Goal: Task Accomplishment & Management: Complete application form

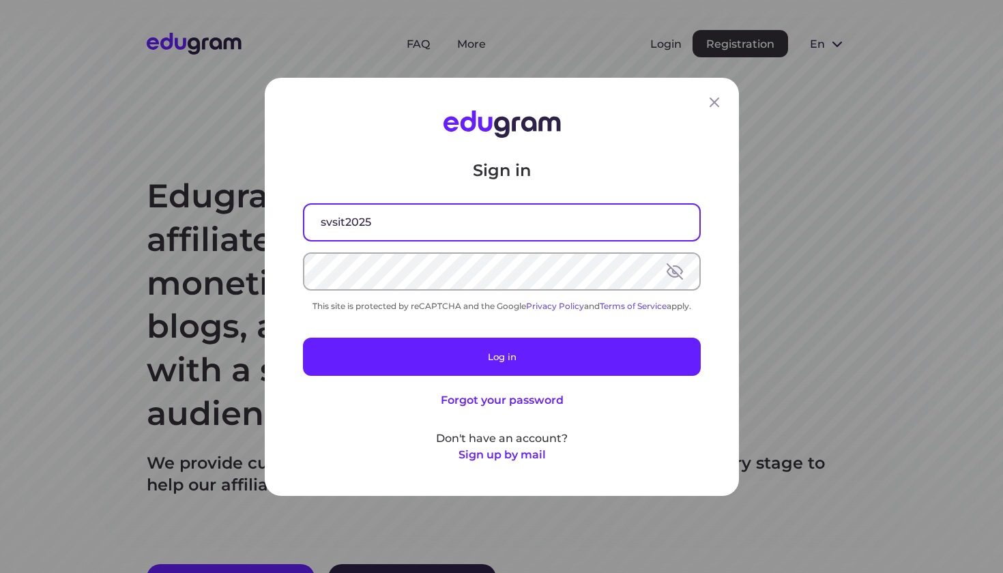
type input "svsit2025@"
type input "[EMAIL_ADDRESS][DOMAIN_NAME]"
click at [676, 273] on button at bounding box center [675, 271] width 16 height 16
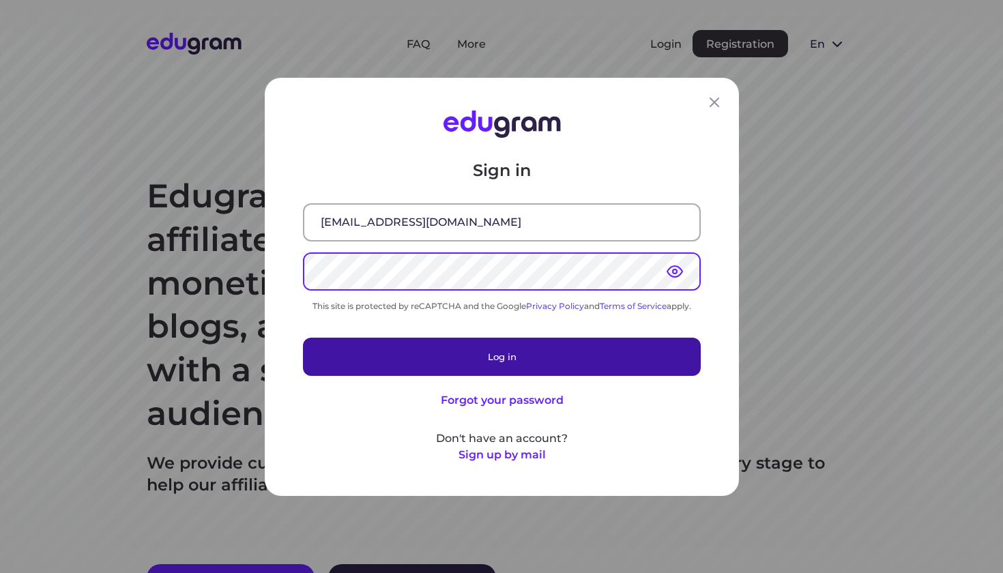
click at [456, 357] on button "Log in" at bounding box center [502, 356] width 398 height 38
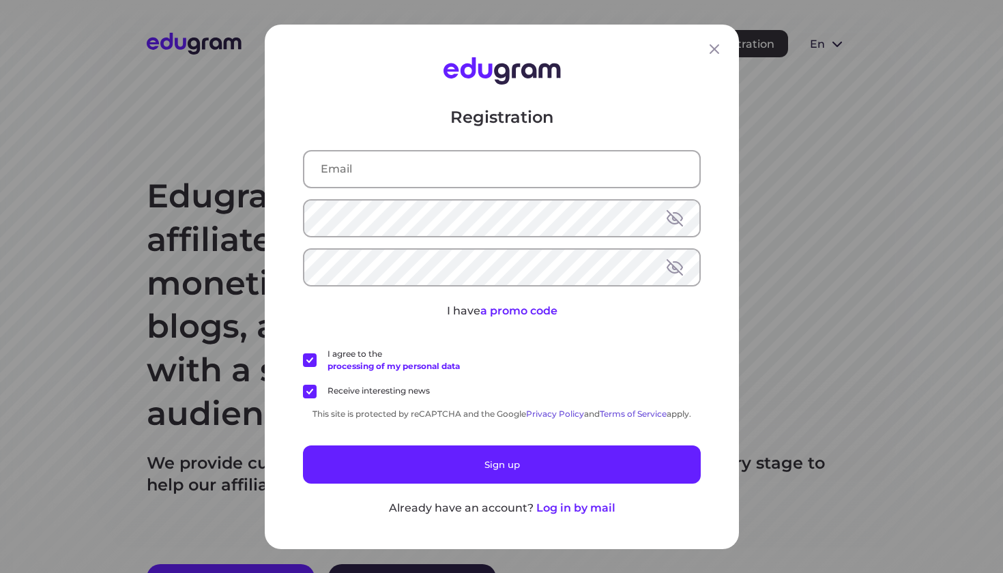
click at [357, 167] on input "text" at bounding box center [501, 168] width 395 height 35
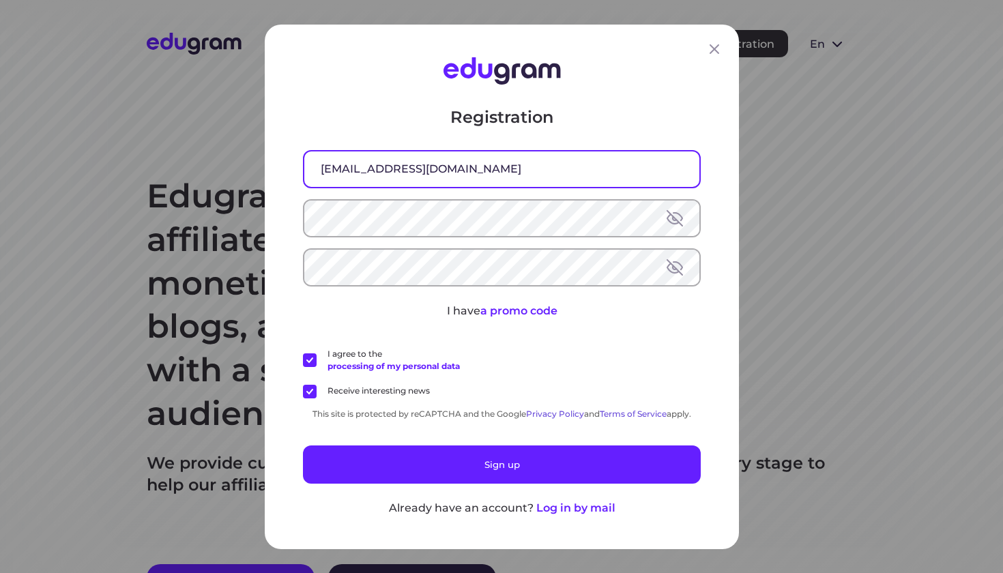
type input "[EMAIL_ADDRESS][DOMAIN_NAME]"
click at [676, 219] on button at bounding box center [675, 217] width 16 height 16
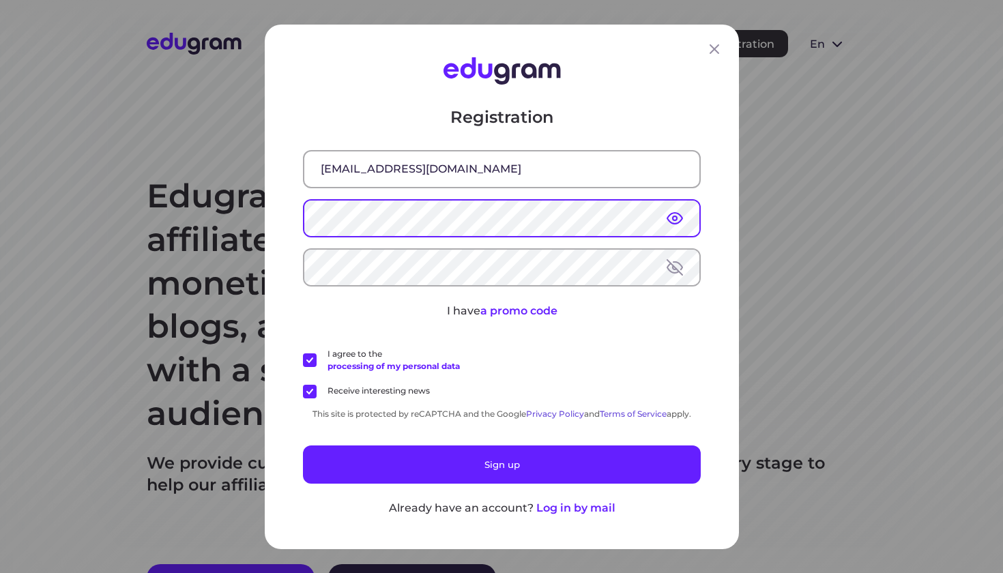
click at [669, 268] on button at bounding box center [675, 267] width 16 height 16
click at [285, 215] on div "Registration svist2025@gmail.com I have a promo code I agree to the processing …" at bounding box center [502, 287] width 474 height 525
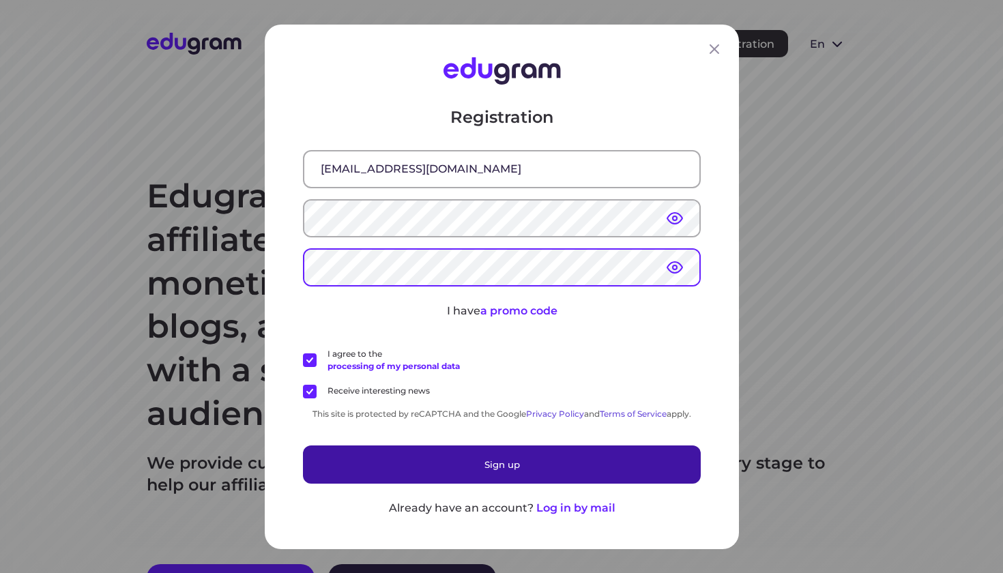
click at [487, 457] on button "Sign up" at bounding box center [502, 464] width 398 height 38
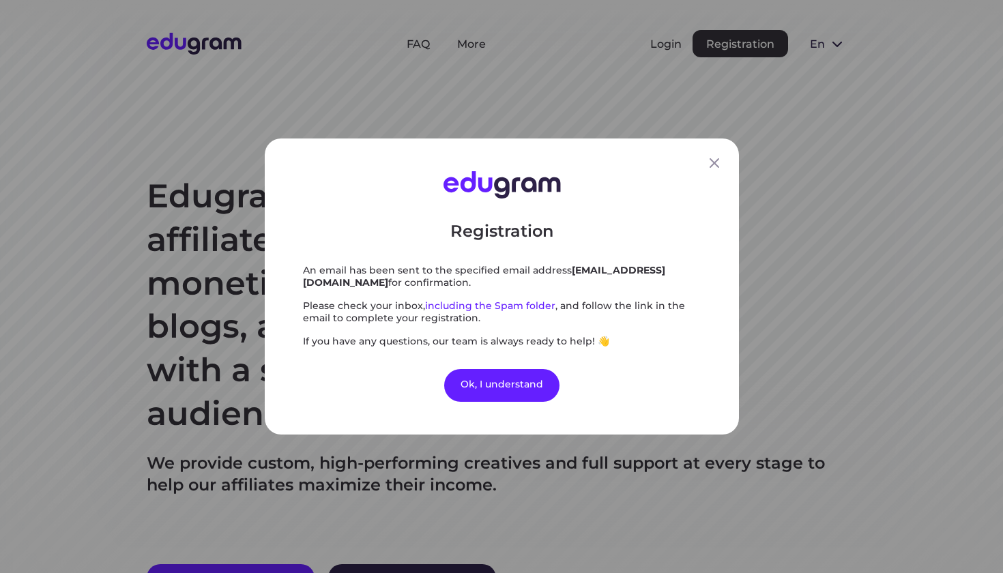
click at [487, 457] on div "Registration An email has been sent to the specified email address svist2025@gm…" at bounding box center [501, 286] width 1003 height 573
click at [512, 388] on div "Ok, I understand" at bounding box center [501, 385] width 115 height 33
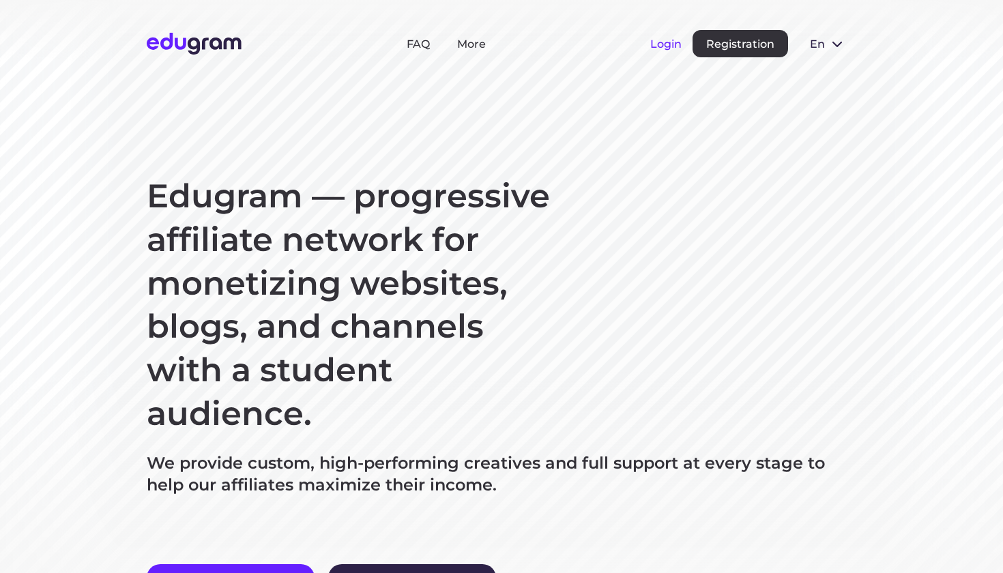
click at [675, 45] on button "Login" at bounding box center [665, 44] width 31 height 13
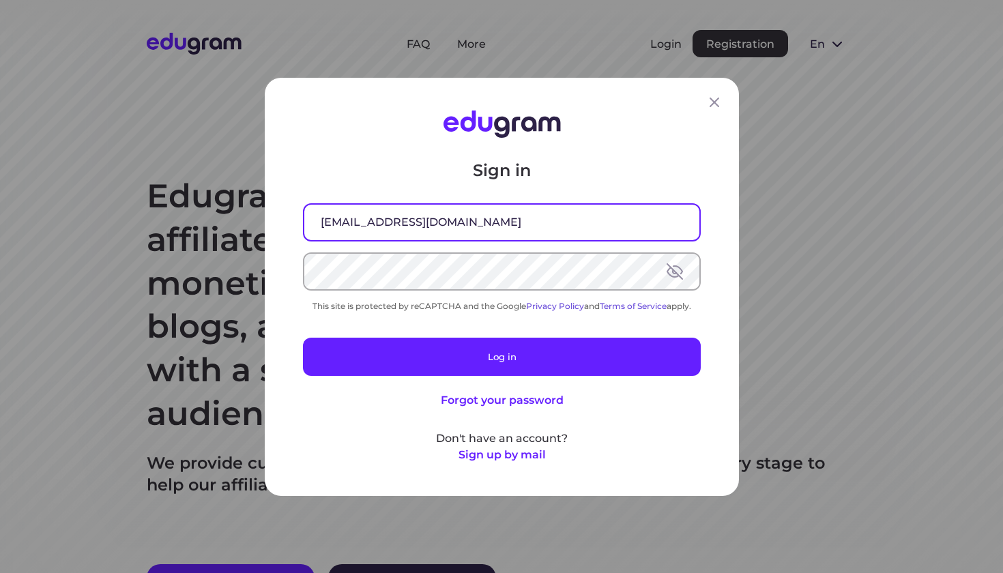
type input "[EMAIL_ADDRESS][DOMAIN_NAME]"
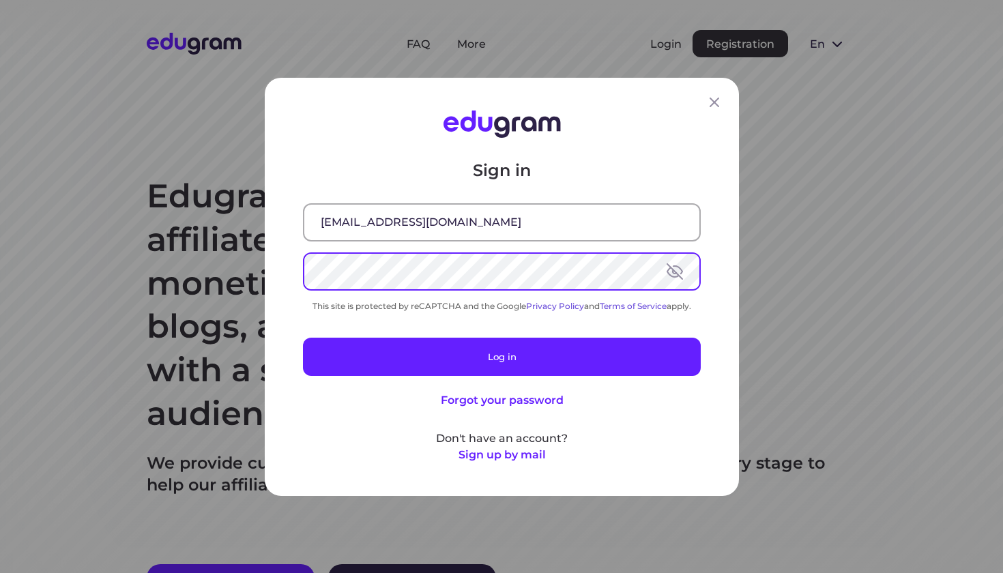
click at [674, 270] on button at bounding box center [675, 271] width 16 height 16
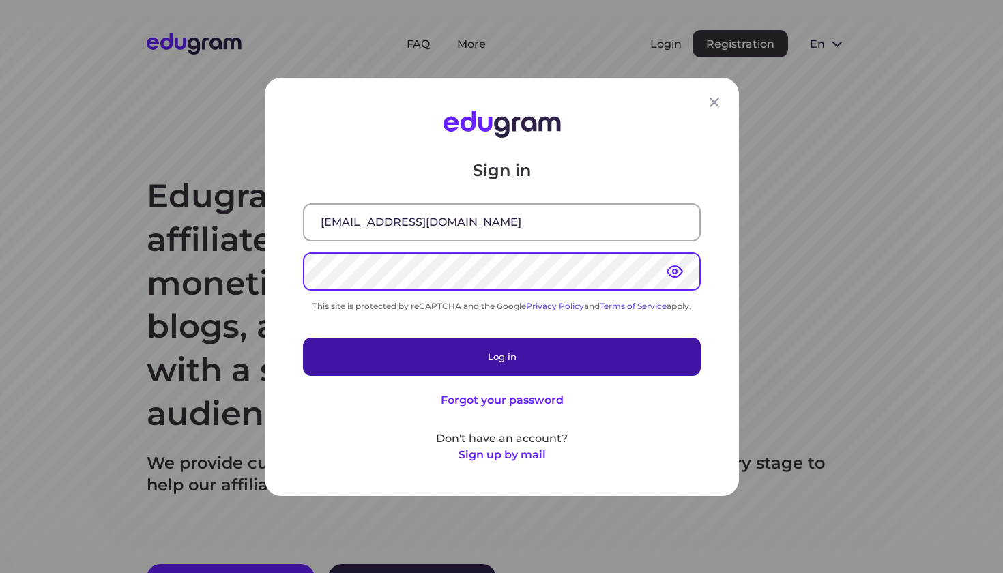
click at [421, 358] on button "Log in" at bounding box center [502, 356] width 398 height 38
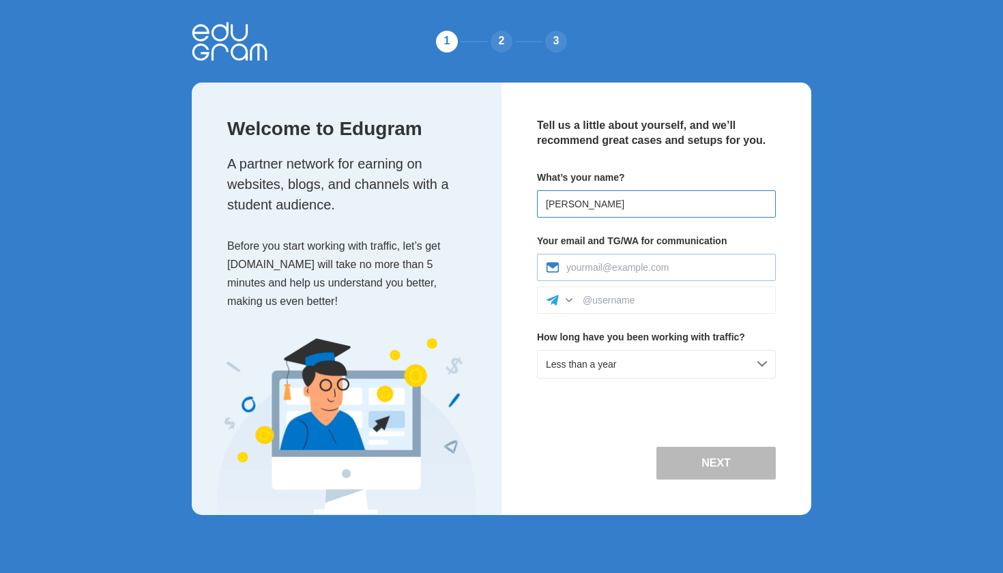
type input "[PERSON_NAME]"
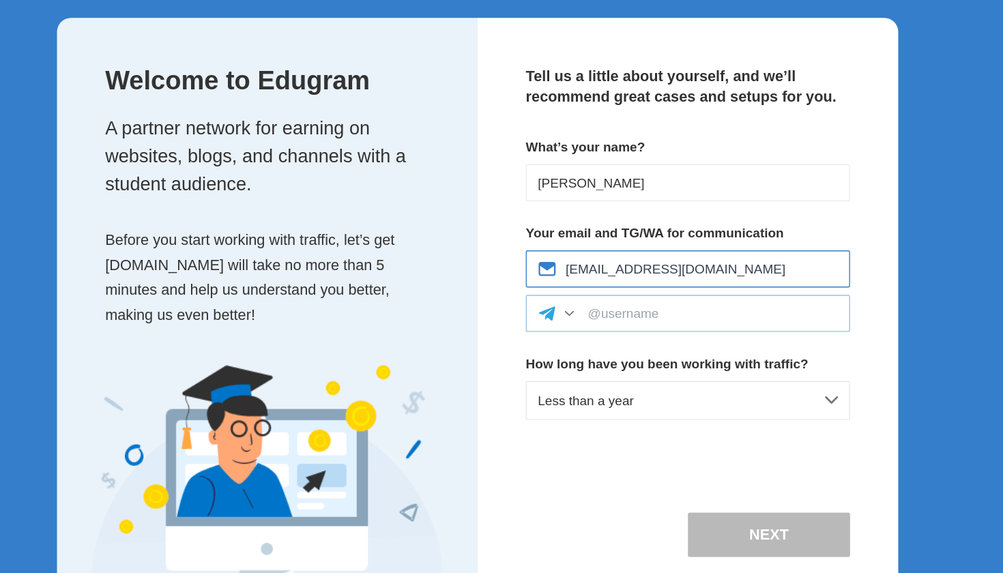
type input "svist2025@gmail.com"
click at [583, 295] on input at bounding box center [675, 300] width 184 height 11
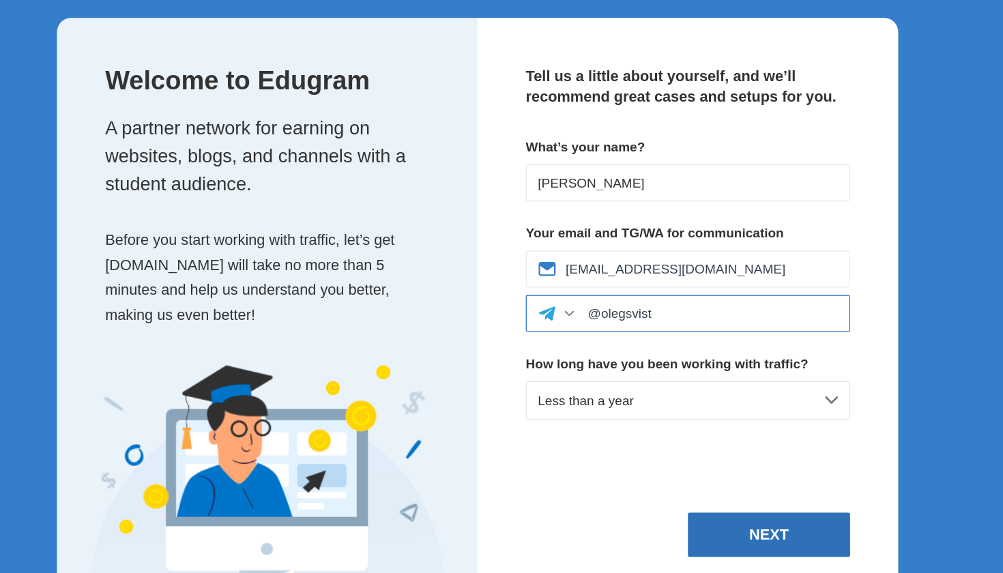
type input "@olegsvist"
click at [656, 447] on button "Next" at bounding box center [715, 463] width 119 height 33
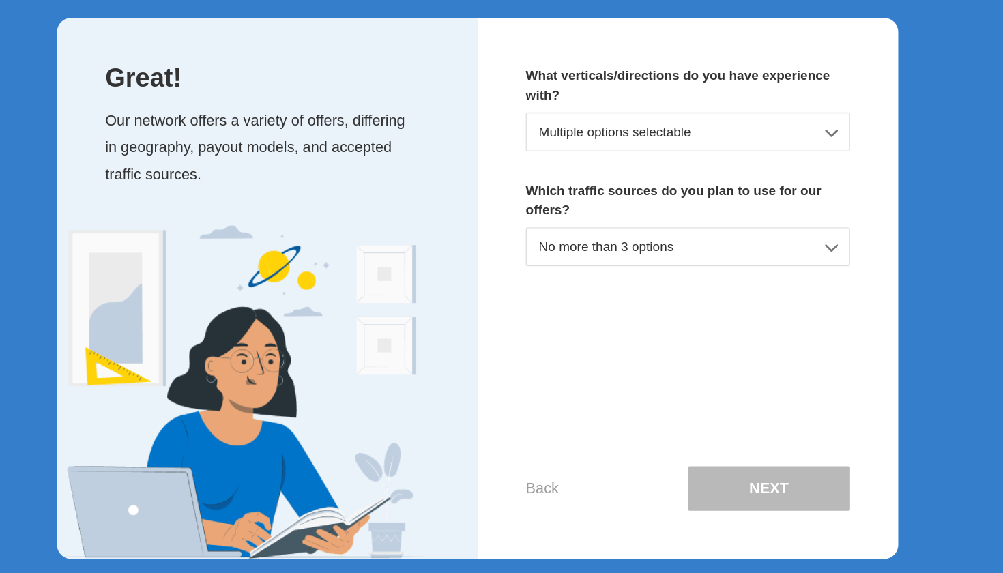
click at [612, 237] on div "No more than 3 options" at bounding box center [656, 251] width 239 height 29
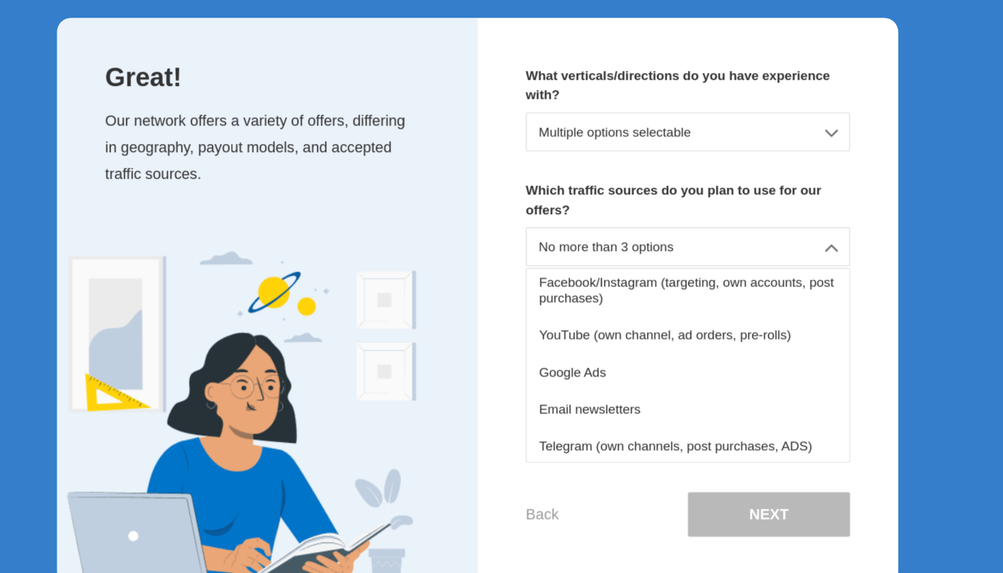
scroll to position [91, 0]
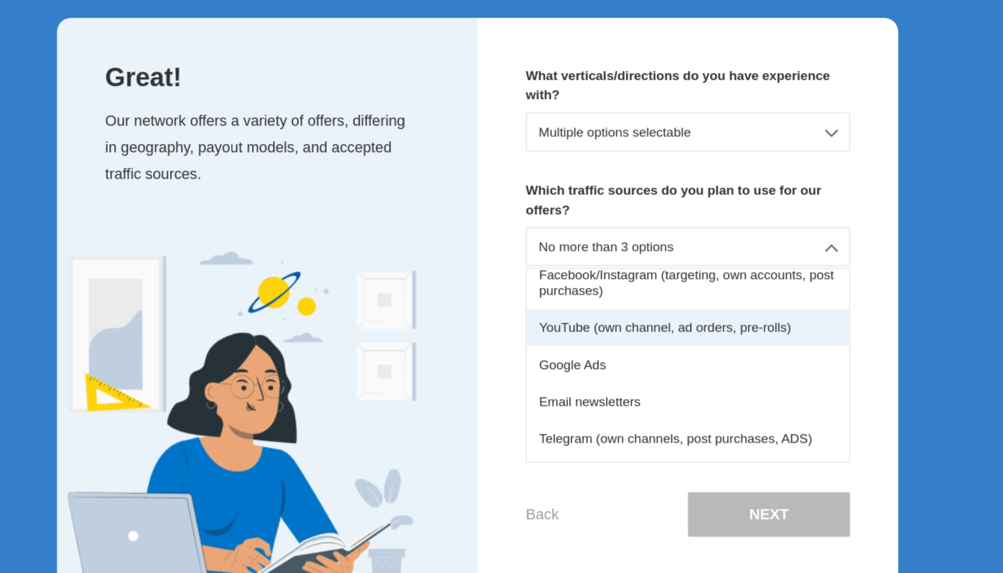
click at [538, 297] on div "YouTube (own channel, ad orders, pre-rolls)" at bounding box center [656, 310] width 237 height 27
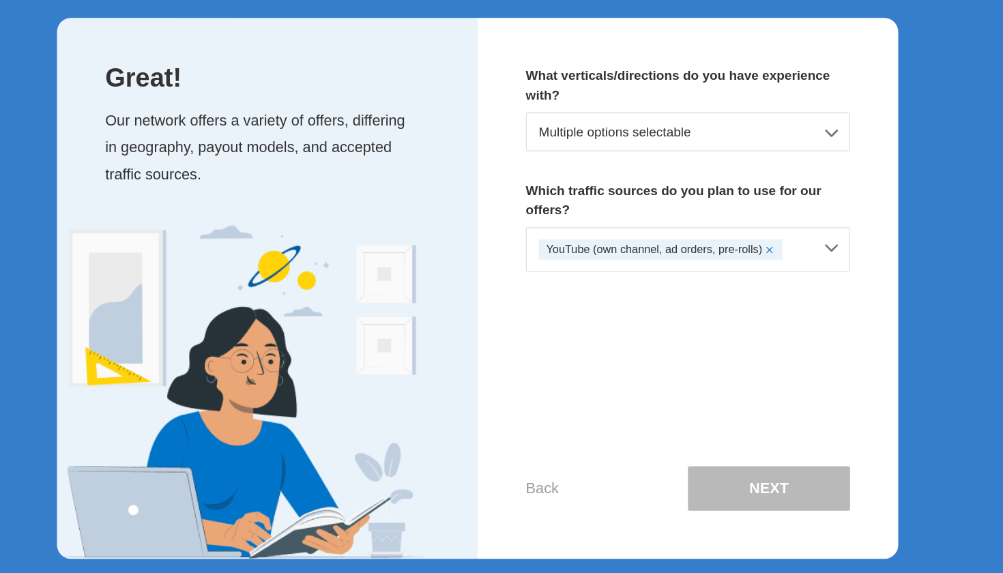
click at [611, 152] on div "Multiple options selectable" at bounding box center [656, 166] width 239 height 29
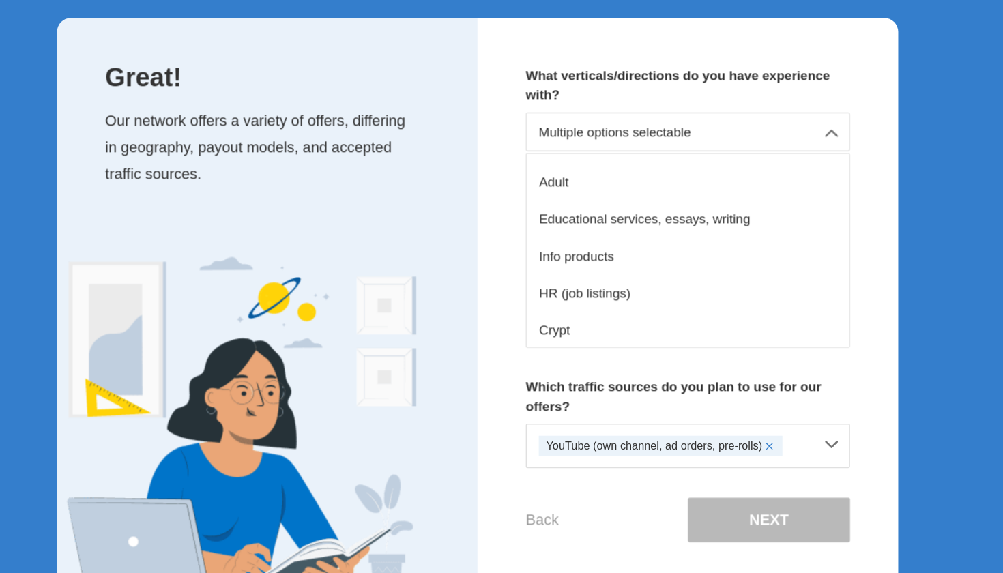
scroll to position [164, 0]
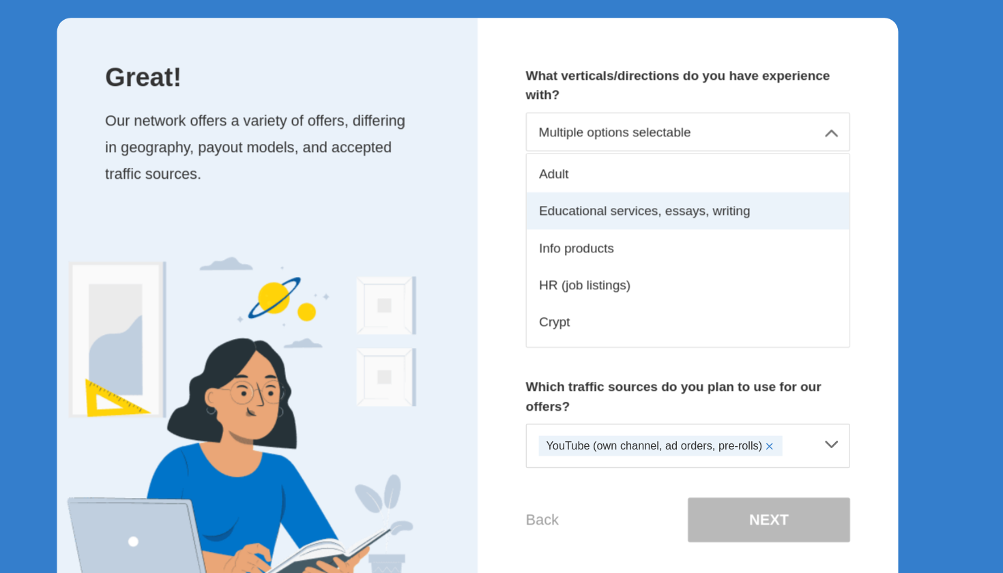
click at [546, 211] on div "Educational services, essays, writing" at bounding box center [656, 224] width 237 height 27
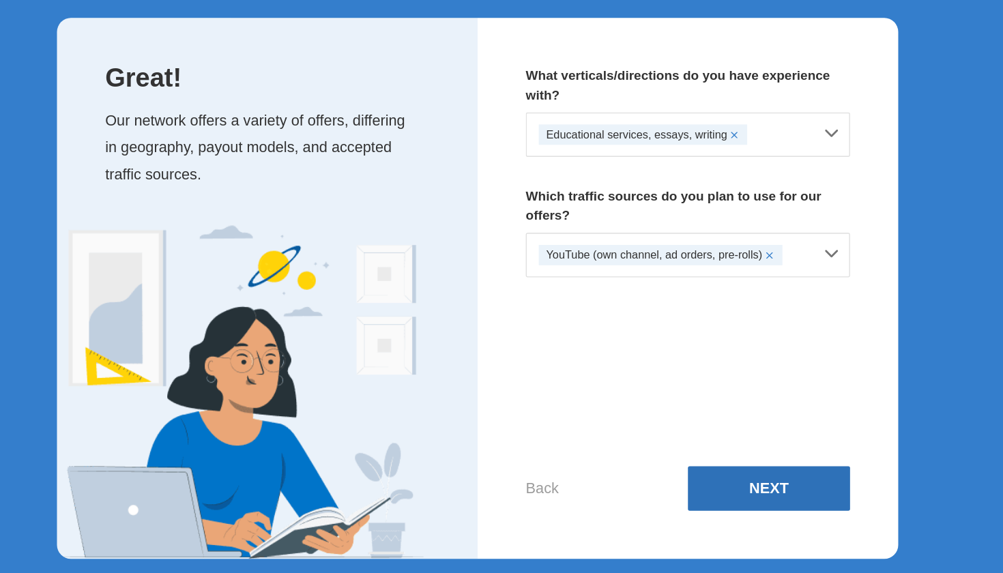
click at [656, 413] on button "Next" at bounding box center [715, 429] width 119 height 33
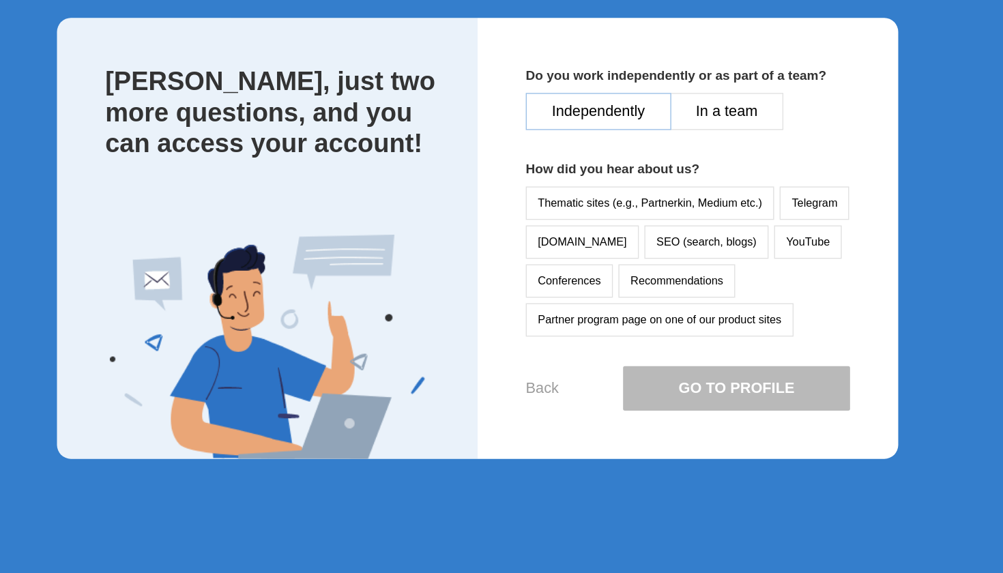
click at [537, 138] on button "Independently" at bounding box center [590, 151] width 107 height 27
click at [720, 235] on button "YouTube" at bounding box center [745, 247] width 50 height 25
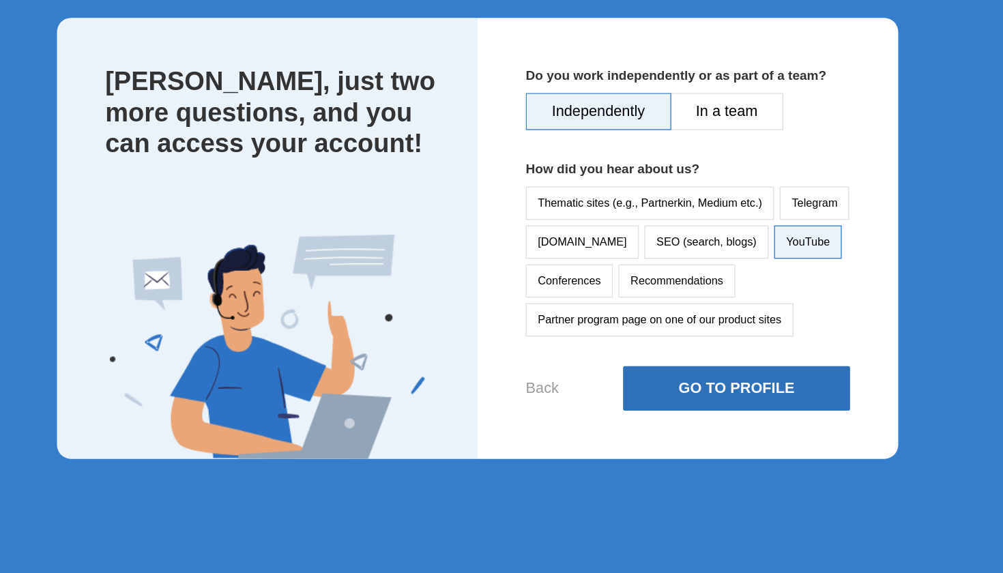
click at [609, 339] on button "Go to Profile" at bounding box center [692, 355] width 167 height 33
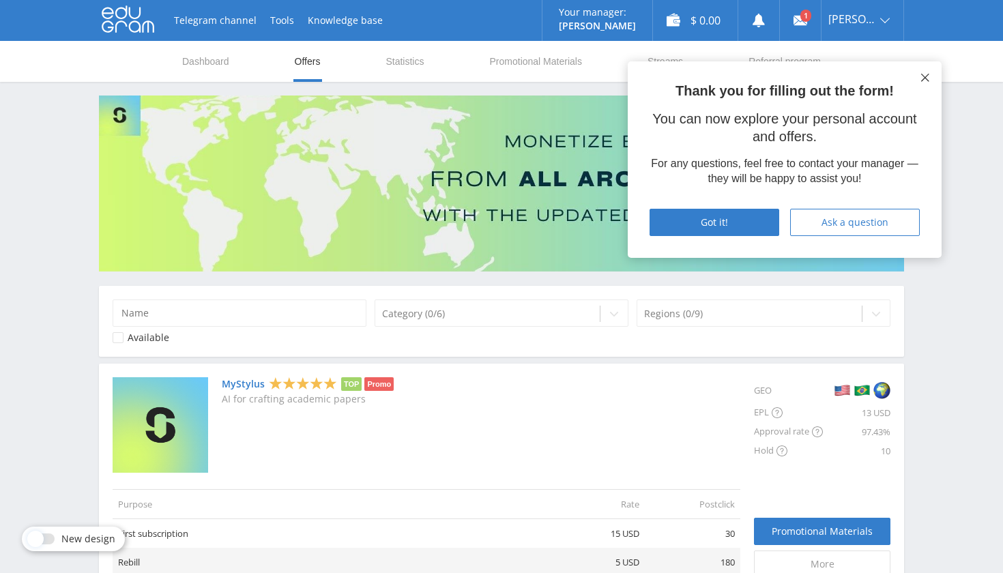
click at [926, 75] on icon at bounding box center [925, 78] width 8 height 8
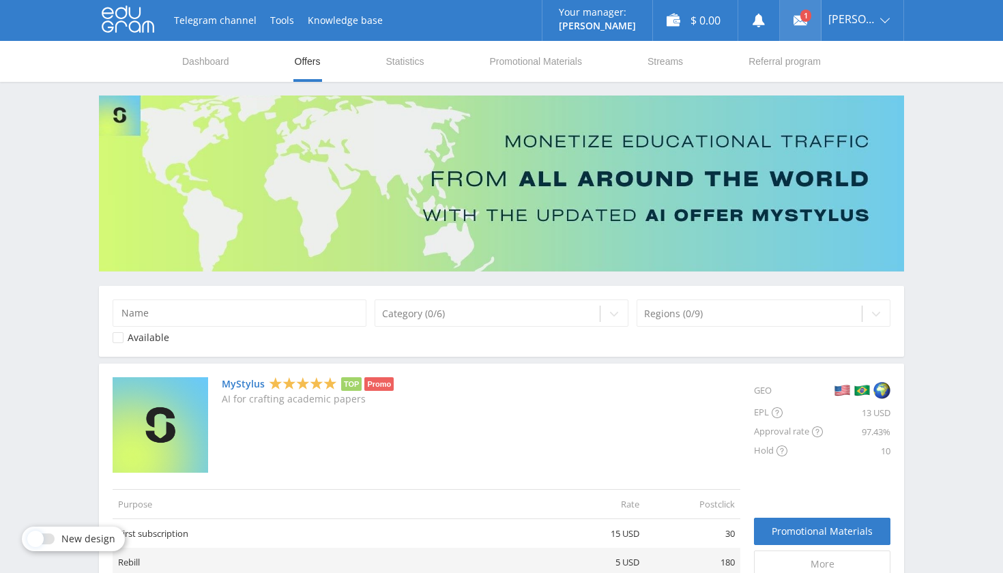
click at [815, 12] on link at bounding box center [800, 20] width 41 height 41
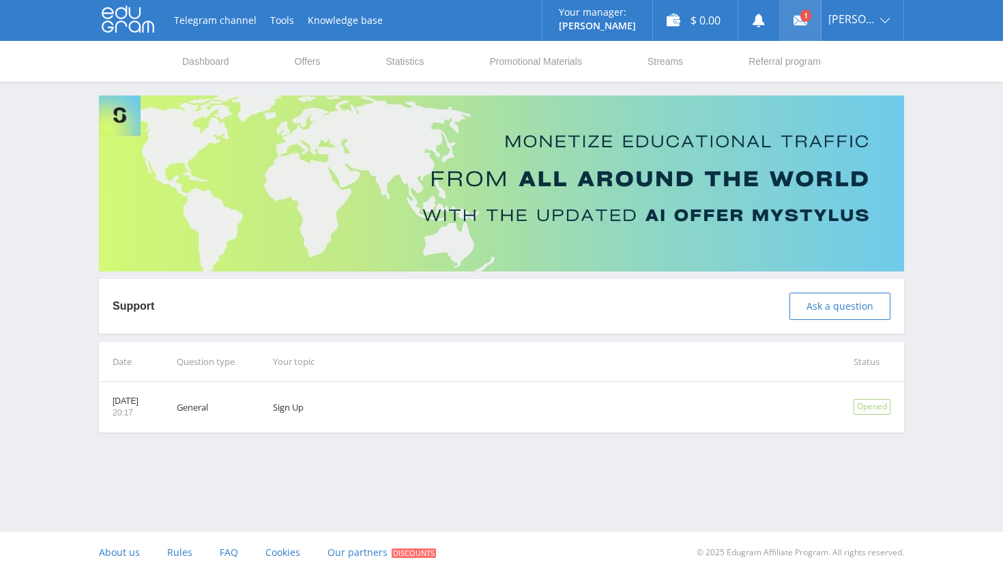
click at [818, 15] on link at bounding box center [800, 20] width 41 height 41
click at [217, 63] on link "Dashboard" at bounding box center [206, 61] width 50 height 41
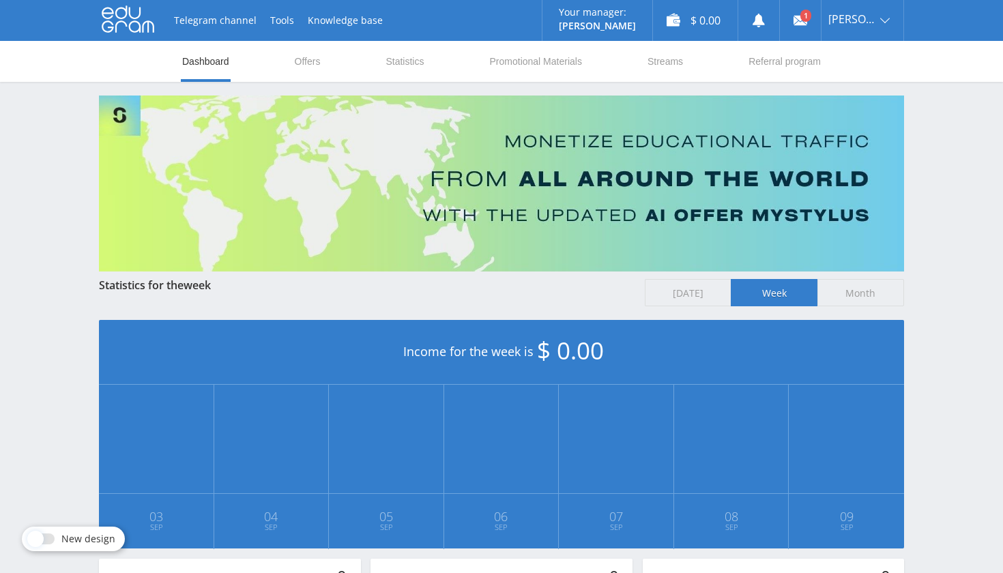
click at [126, 20] on icon at bounding box center [128, 18] width 53 height 27
click at [283, 21] on button "Tools" at bounding box center [282, 20] width 38 height 41
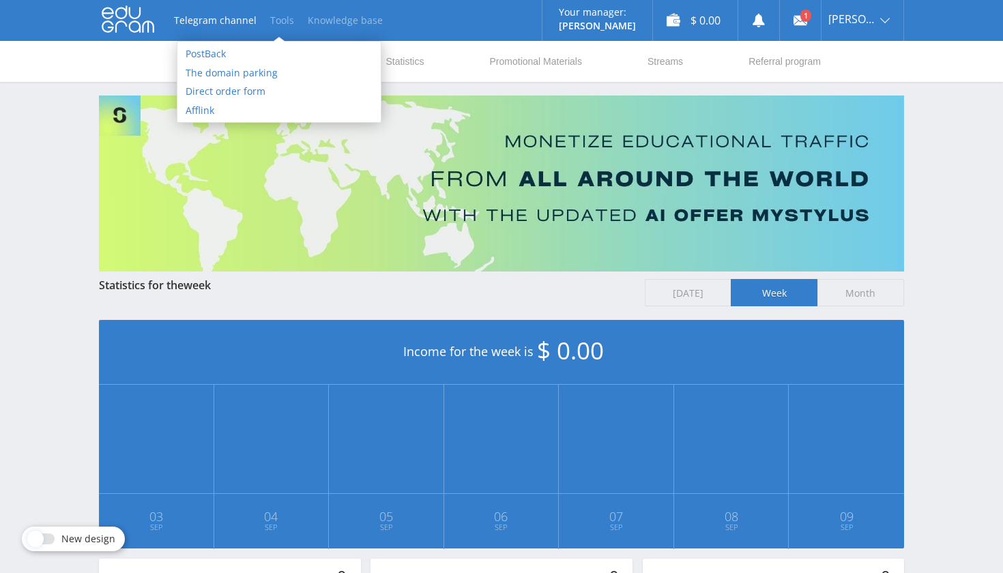
click at [334, 21] on link "Knowledge base" at bounding box center [345, 20] width 89 height 41
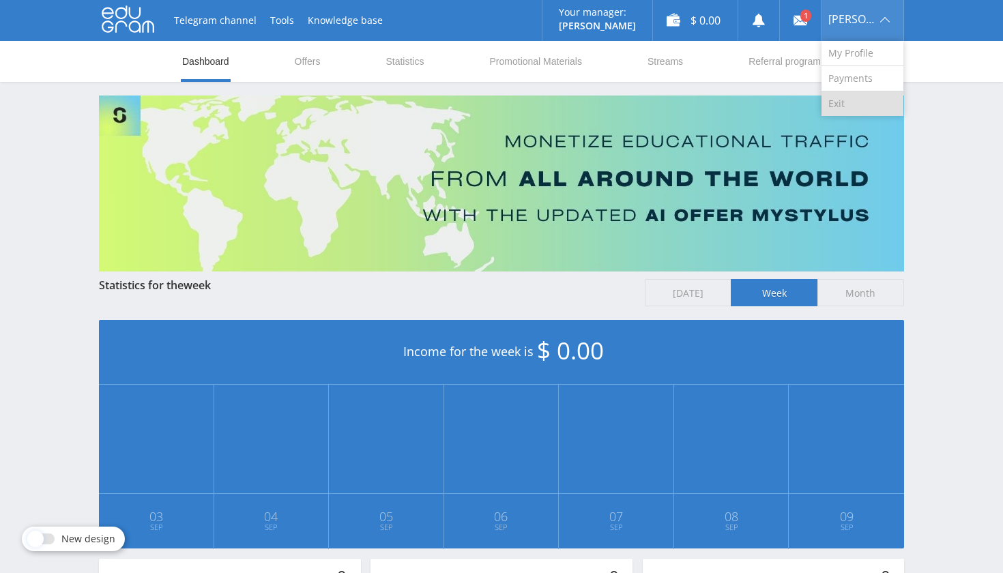
click at [865, 107] on link "Exit" at bounding box center [863, 103] width 82 height 25
click at [310, 60] on link "Offers" at bounding box center [307, 61] width 29 height 41
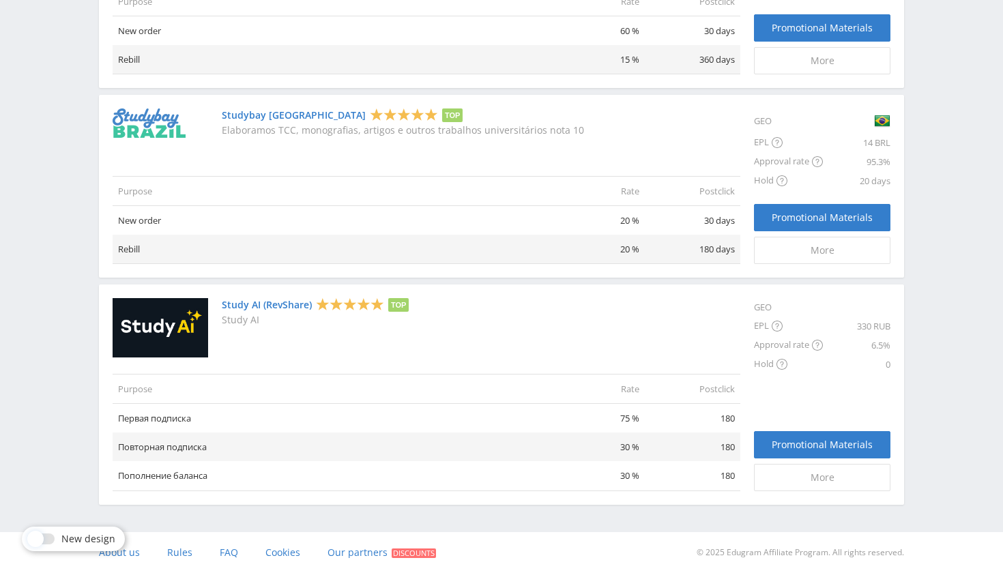
scroll to position [927, 0]
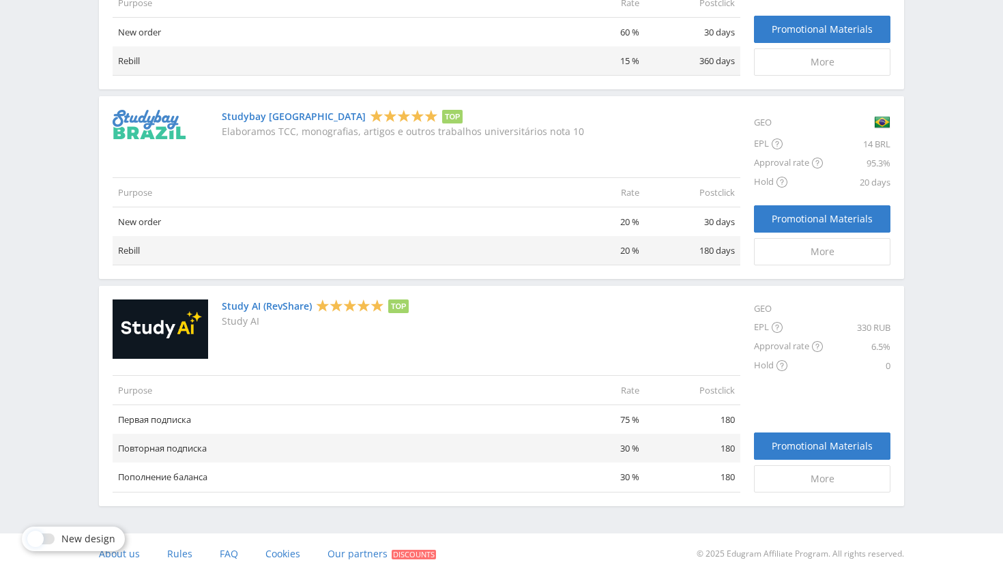
click at [248, 306] on link "Study AI (RevShare)" at bounding box center [267, 306] width 90 height 11
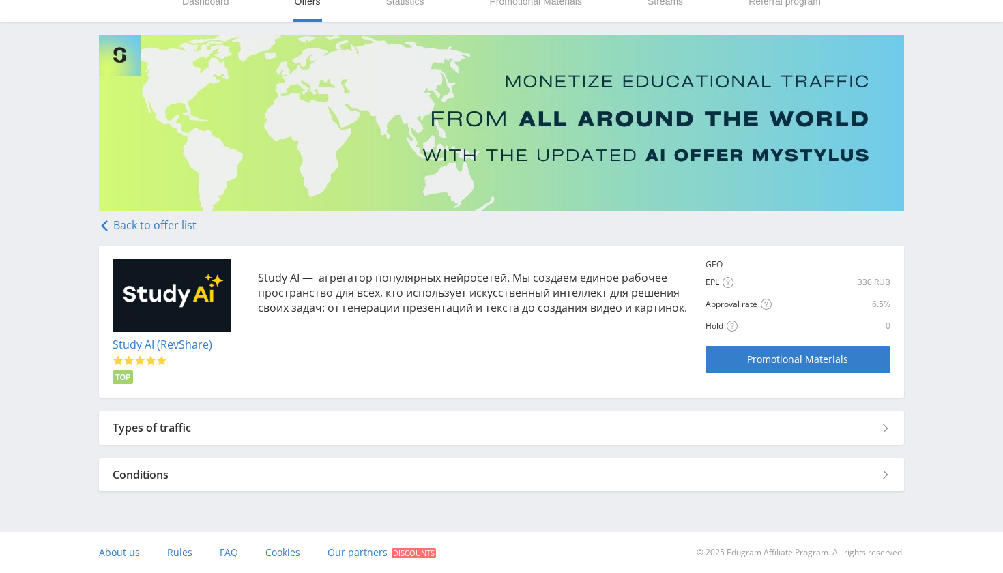
scroll to position [59, 0]
click at [171, 345] on link "Study AI (RevShare)" at bounding box center [163, 345] width 100 height 15
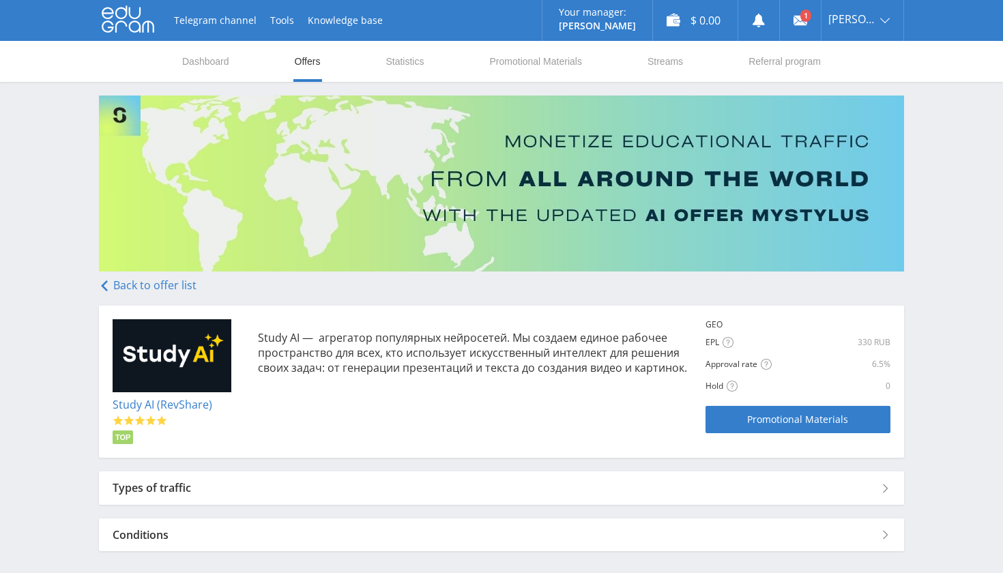
click at [183, 406] on link "Study AI (RevShare)" at bounding box center [163, 404] width 100 height 15
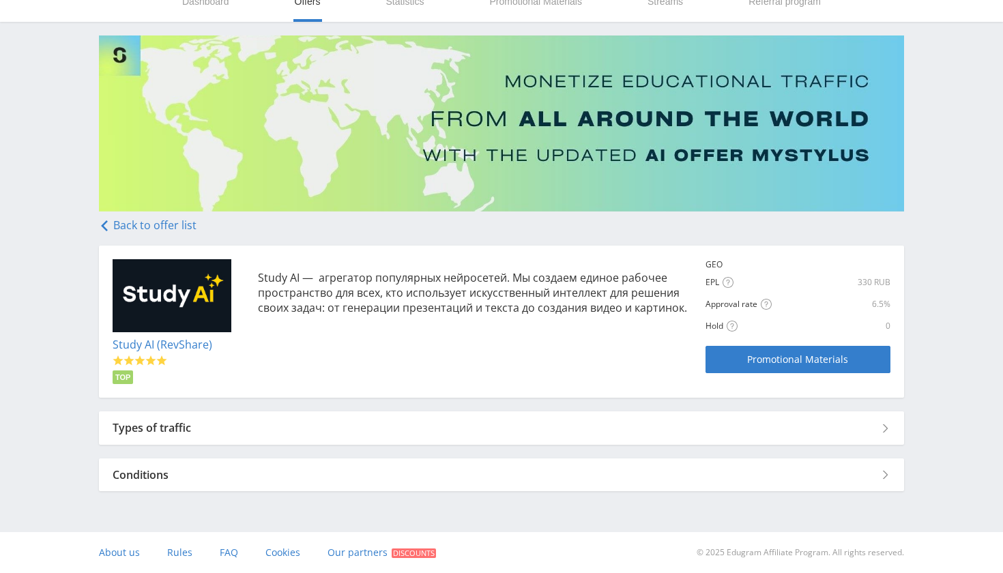
scroll to position [59, 0]
click at [347, 554] on span "Our partners" at bounding box center [358, 553] width 60 height 13
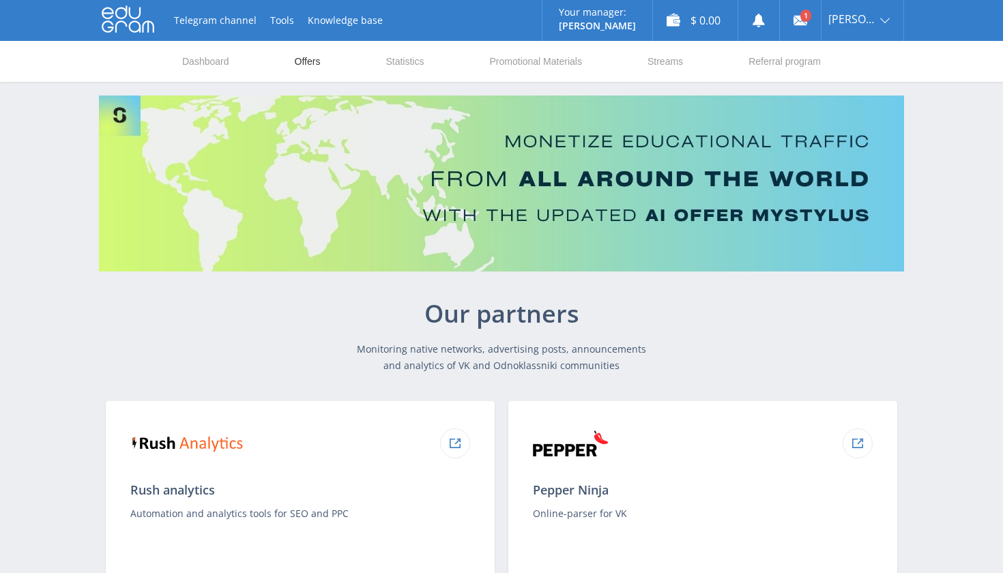
click at [308, 59] on link "Offers" at bounding box center [307, 61] width 29 height 41
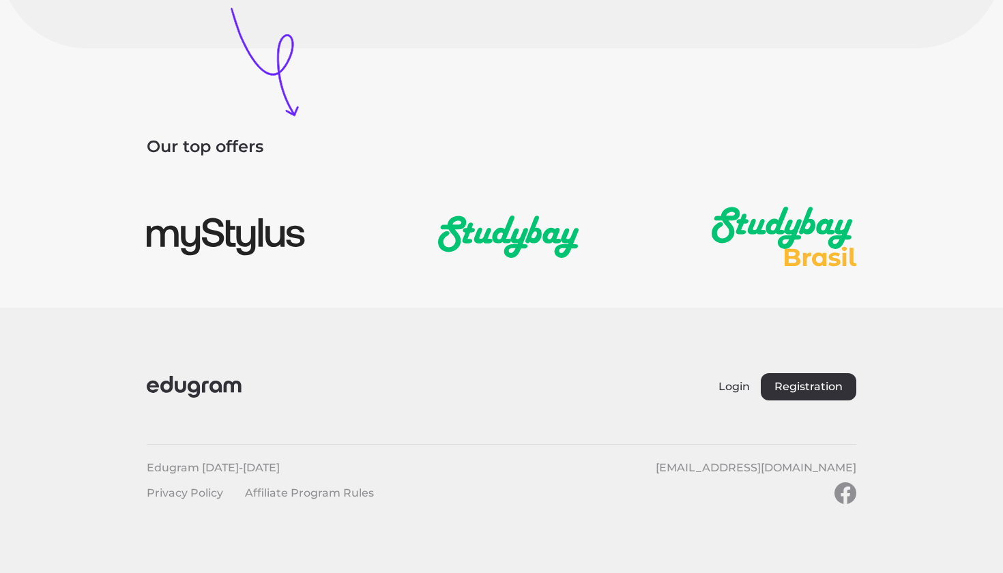
scroll to position [1961, 0]
click at [805, 382] on button "Registration" at bounding box center [809, 387] width 96 height 27
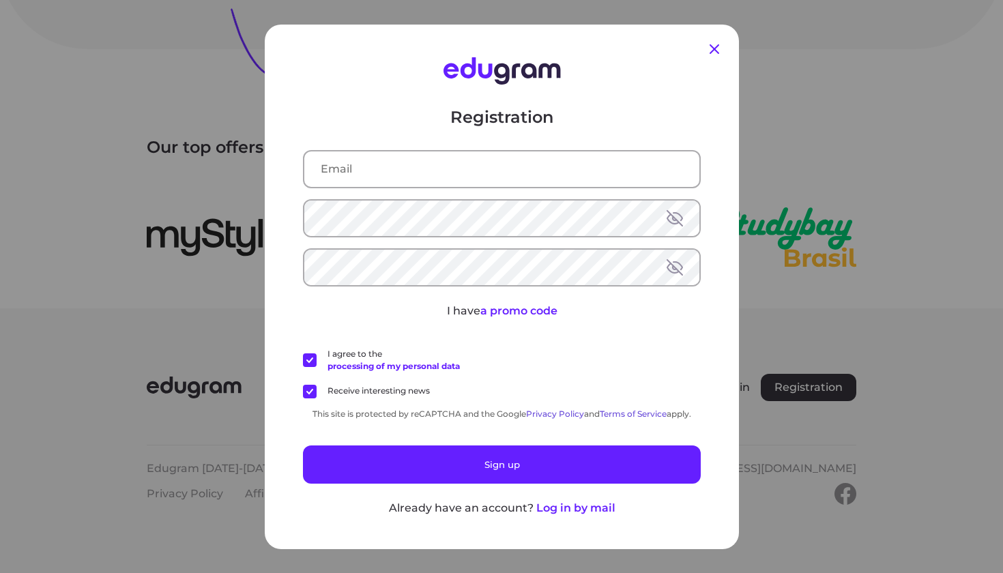
click at [717, 45] on icon at bounding box center [714, 49] width 16 height 16
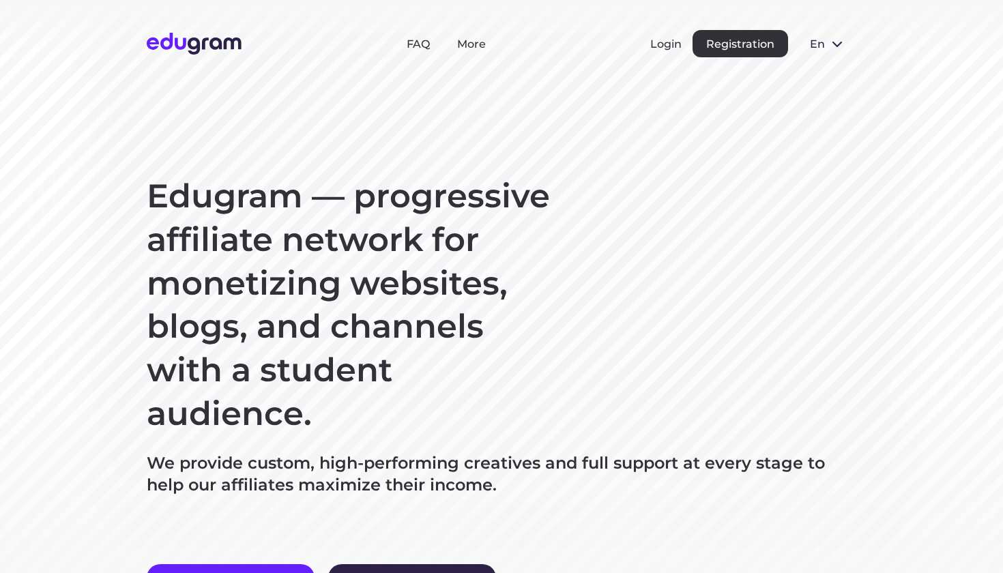
scroll to position [0, 0]
click at [472, 42] on link "More" at bounding box center [471, 44] width 29 height 13
click at [667, 42] on button "Login" at bounding box center [665, 44] width 31 height 13
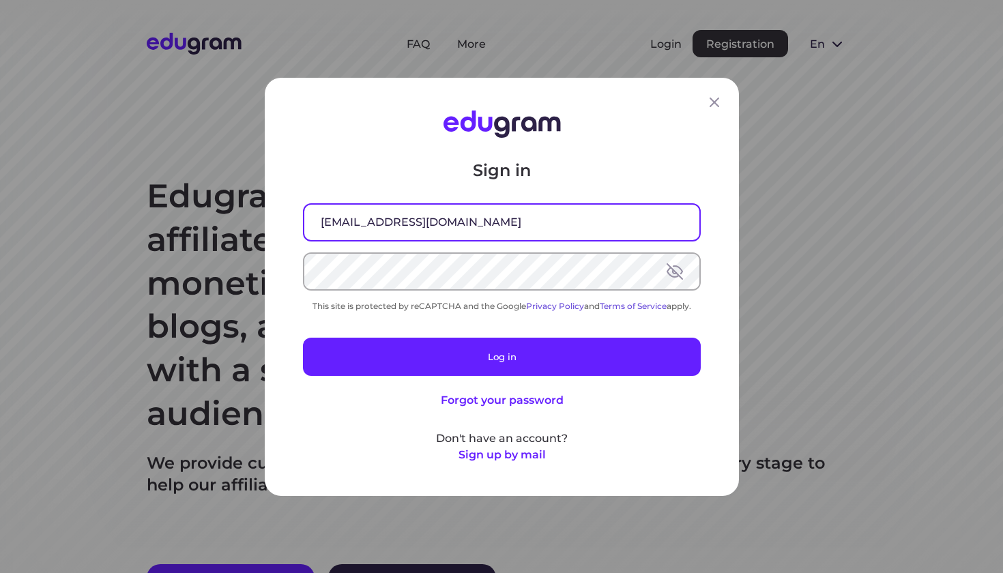
type input "svist2025@gmail.com"
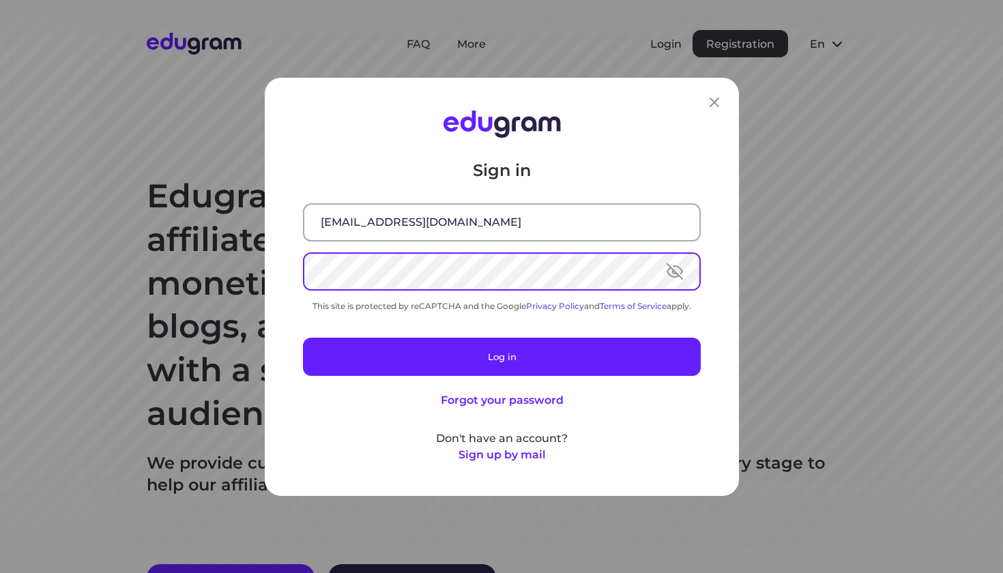
click at [674, 268] on button at bounding box center [675, 271] width 16 height 16
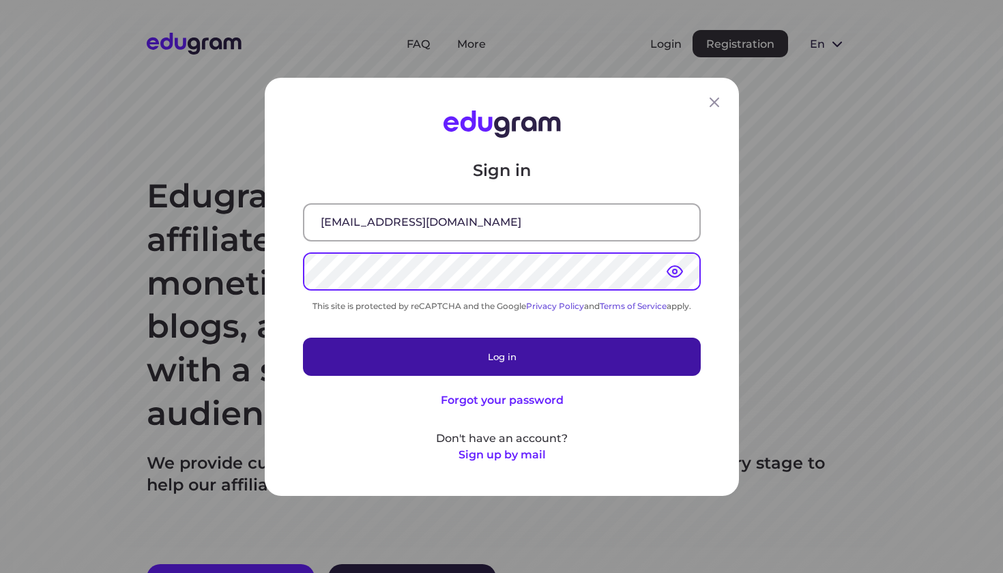
click at [601, 345] on button "Log in" at bounding box center [502, 356] width 398 height 38
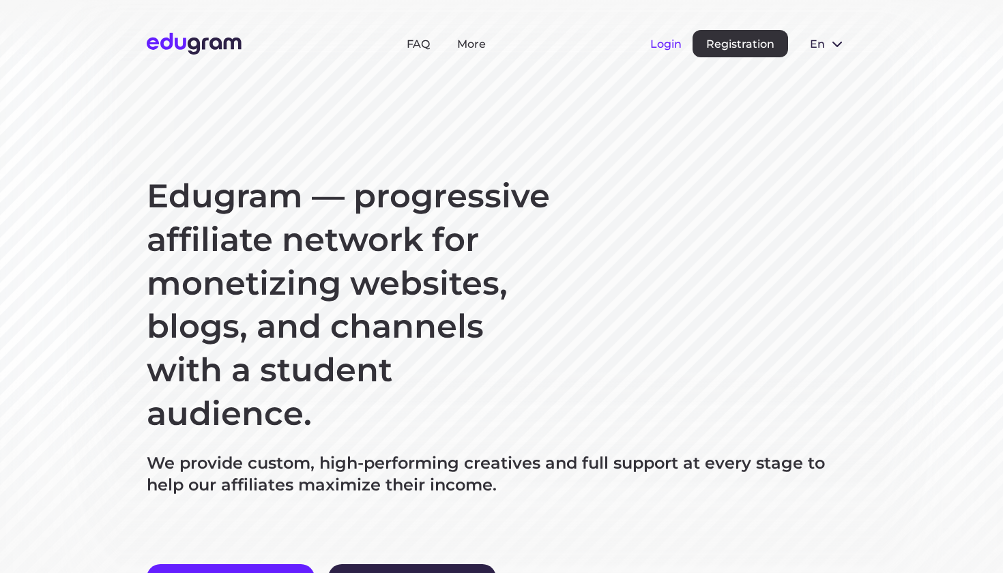
click at [658, 44] on button "Login" at bounding box center [665, 44] width 31 height 13
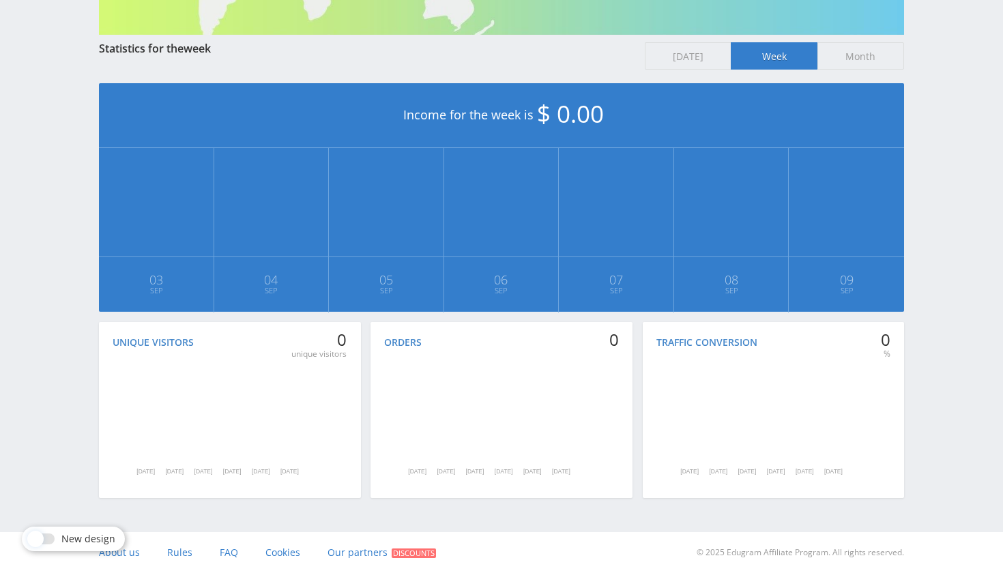
scroll to position [237, 0]
click at [50, 541] on div at bounding box center [42, 539] width 25 height 11
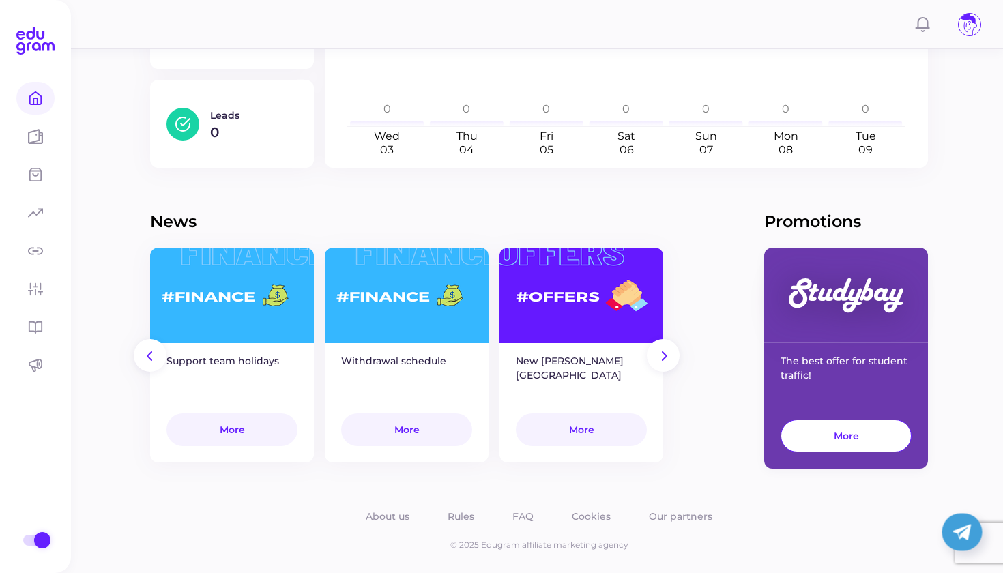
scroll to position [396, 0]
click at [663, 352] on icon "next" at bounding box center [664, 356] width 5 height 10
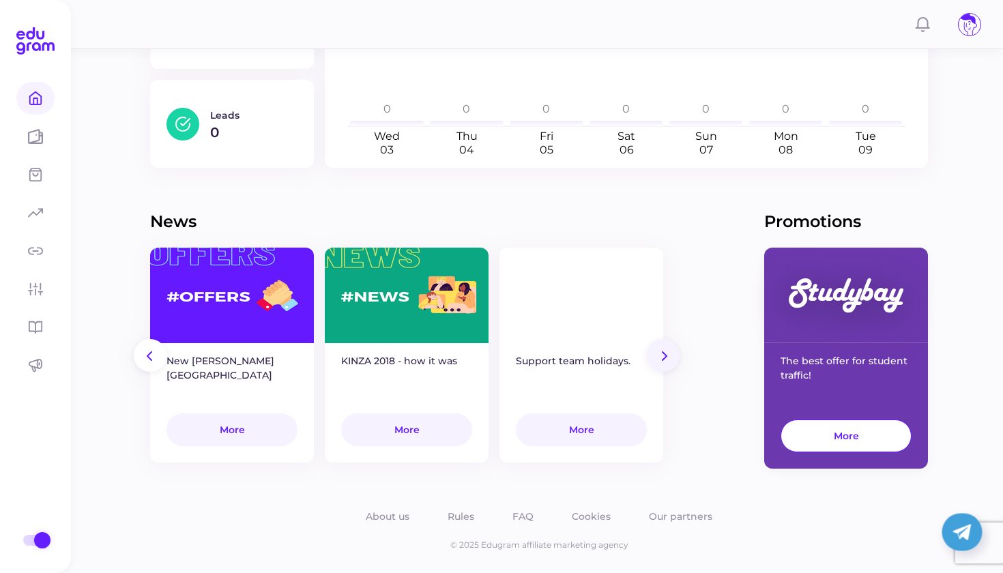
click at [663, 352] on icon "next" at bounding box center [664, 356] width 5 height 10
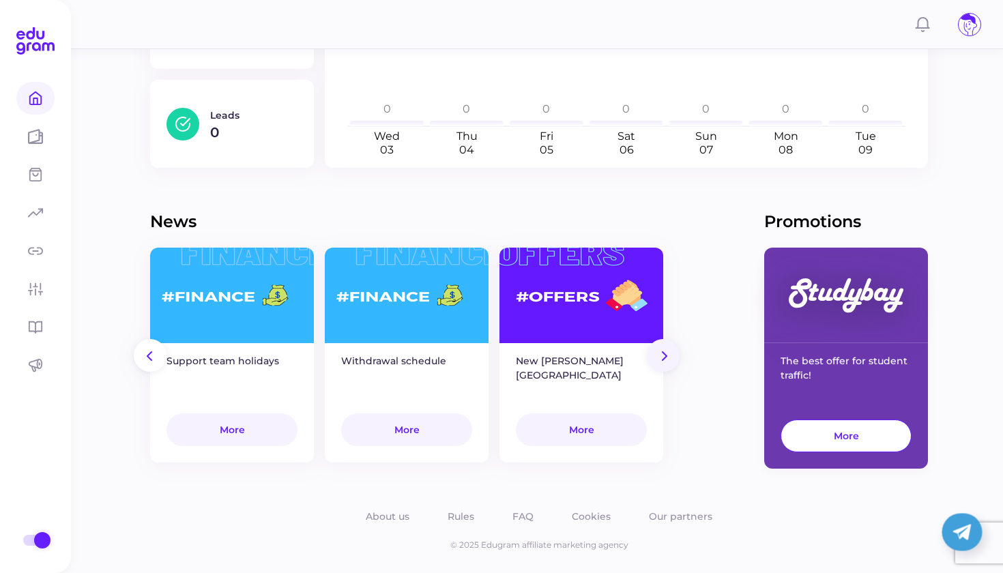
click at [663, 352] on icon "next" at bounding box center [664, 356] width 5 height 10
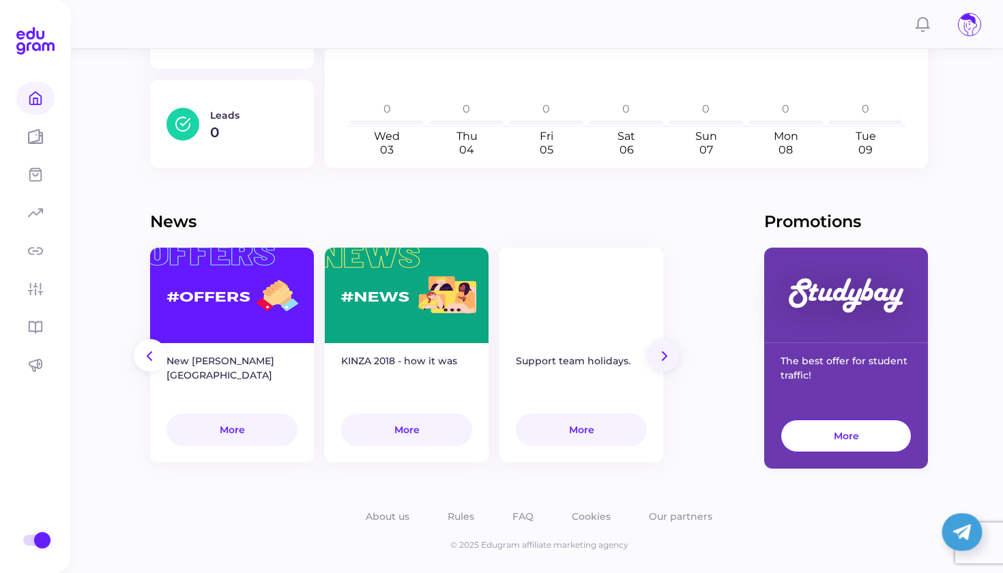
click at [663, 352] on icon "next" at bounding box center [664, 356] width 5 height 10
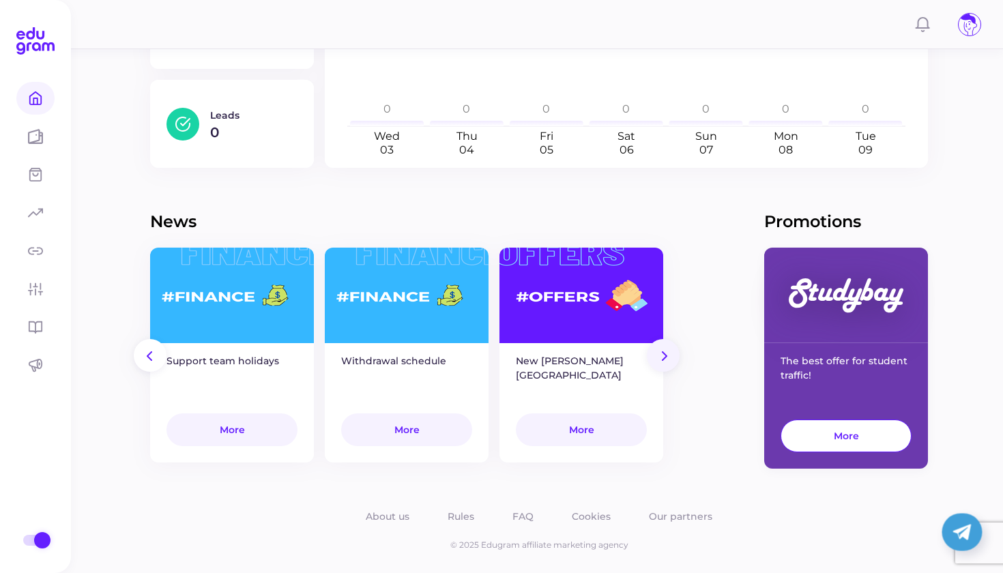
click at [663, 352] on icon "next" at bounding box center [664, 356] width 5 height 10
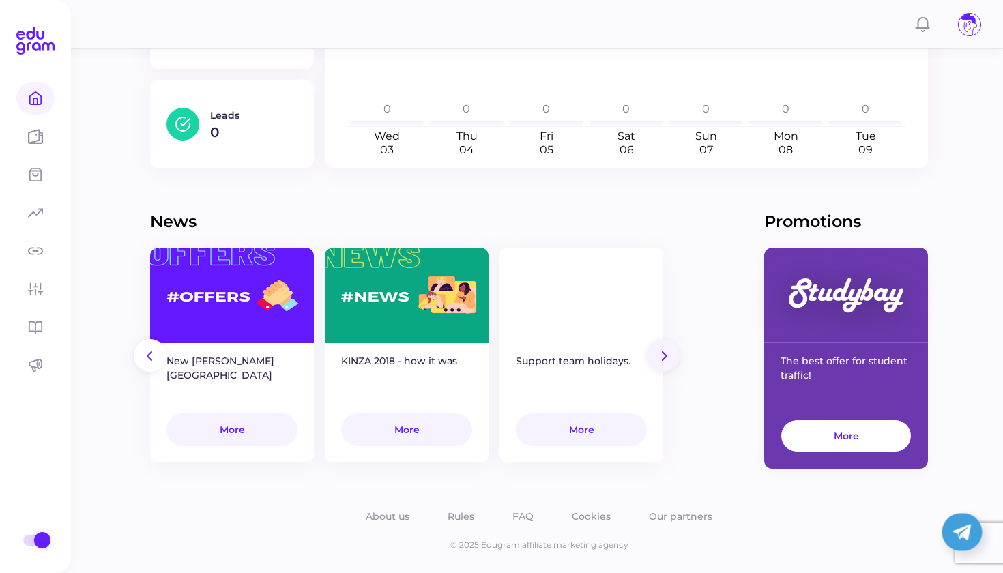
click at [663, 352] on icon "next" at bounding box center [664, 356] width 5 height 10
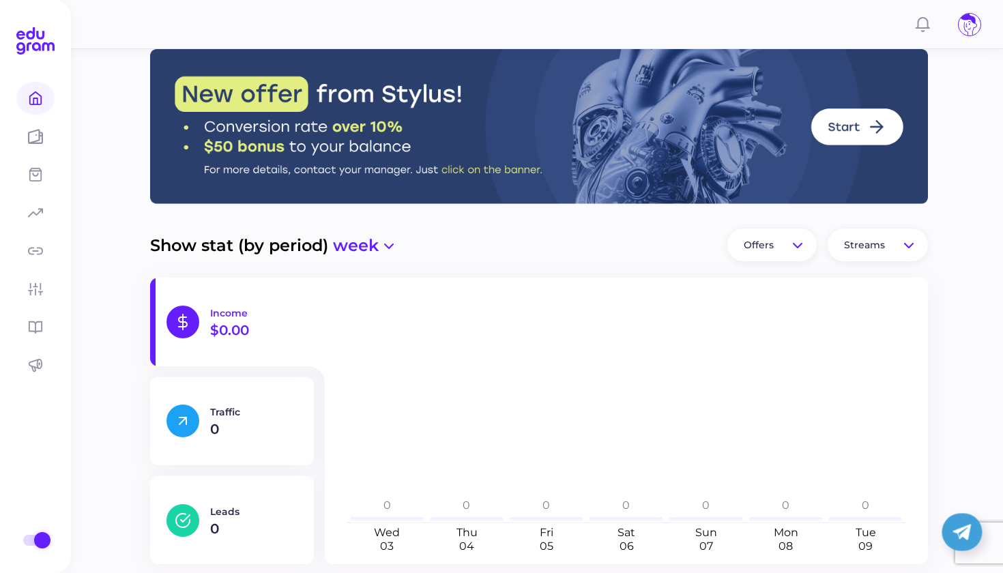
scroll to position [0, 0]
click at [969, 25] on icon at bounding box center [970, 25] width 22 height 22
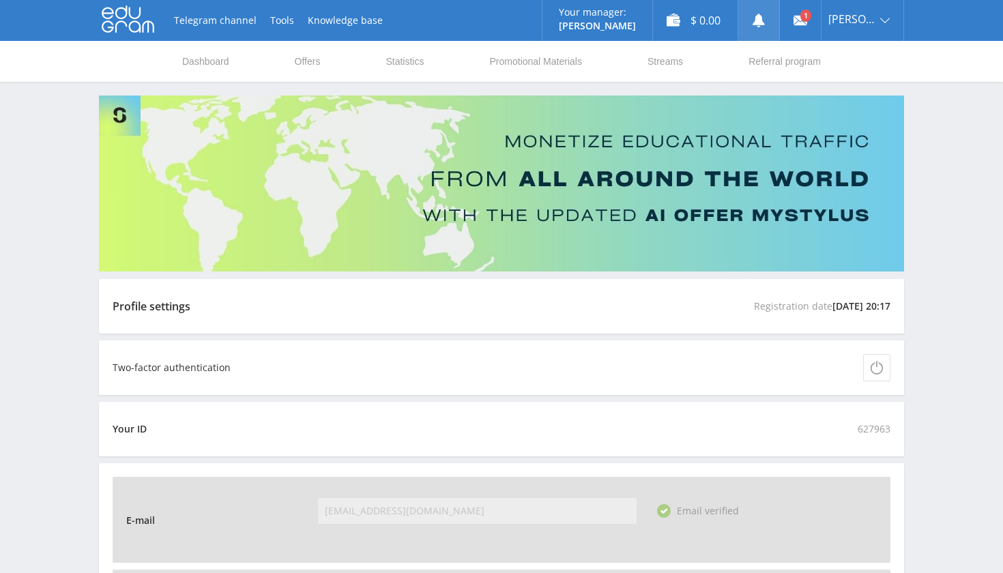
click at [765, 19] on use at bounding box center [759, 21] width 12 height 14
